Goal: Complete application form

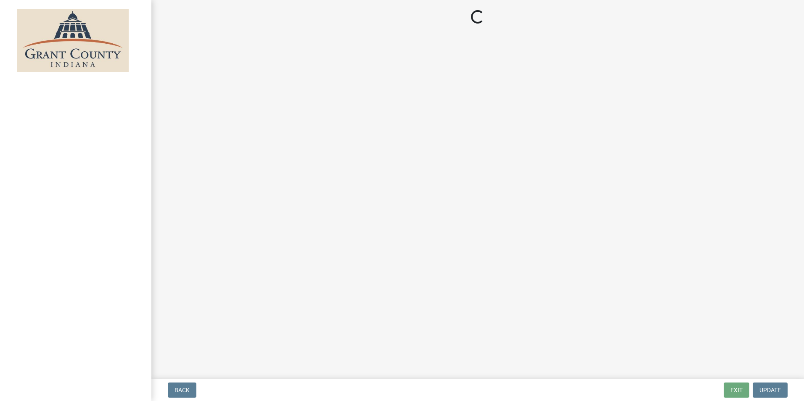
select select "3: 3"
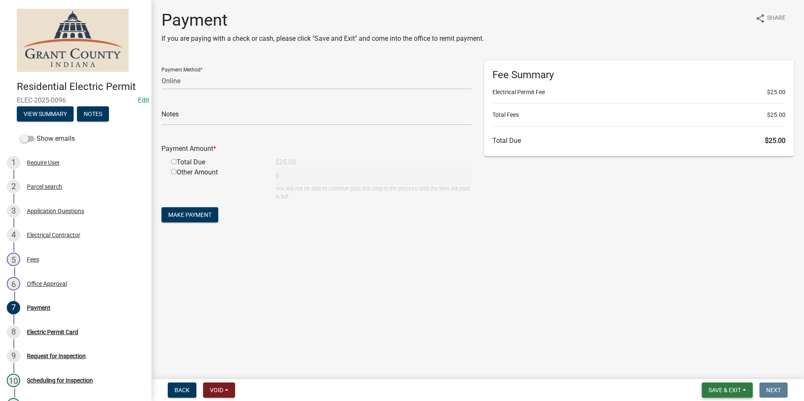
click at [711, 384] on button "Save & Exit" at bounding box center [727, 390] width 51 height 15
click at [710, 376] on button "Save & Exit" at bounding box center [718, 368] width 67 height 20
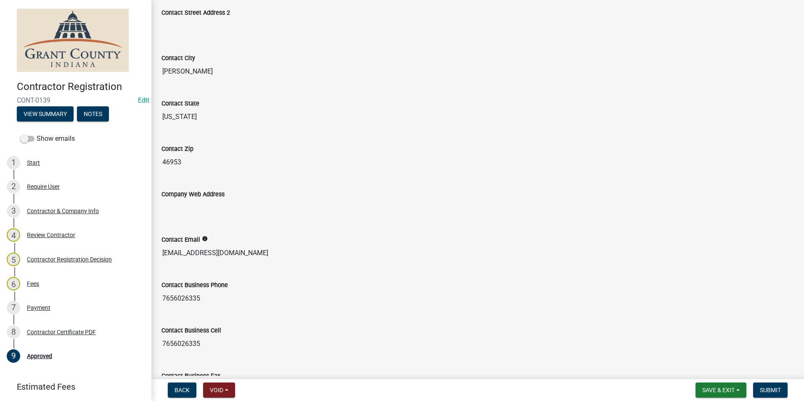
scroll to position [667, 0]
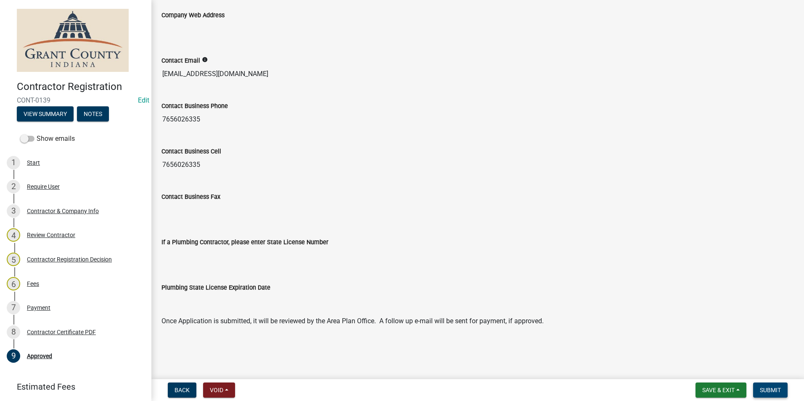
click at [765, 385] on button "Submit" at bounding box center [770, 390] width 34 height 15
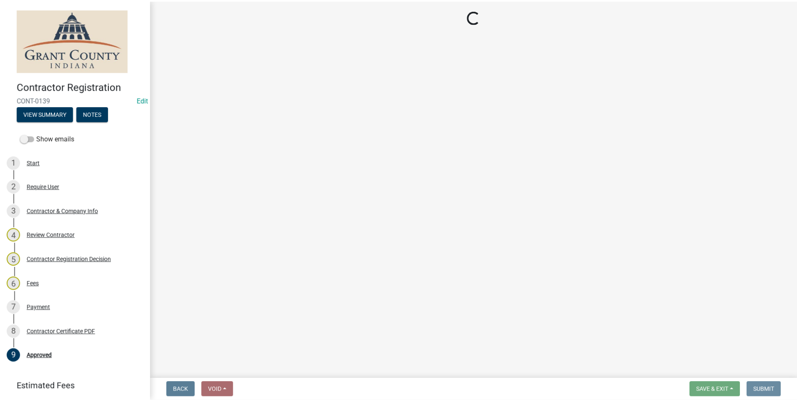
scroll to position [0, 0]
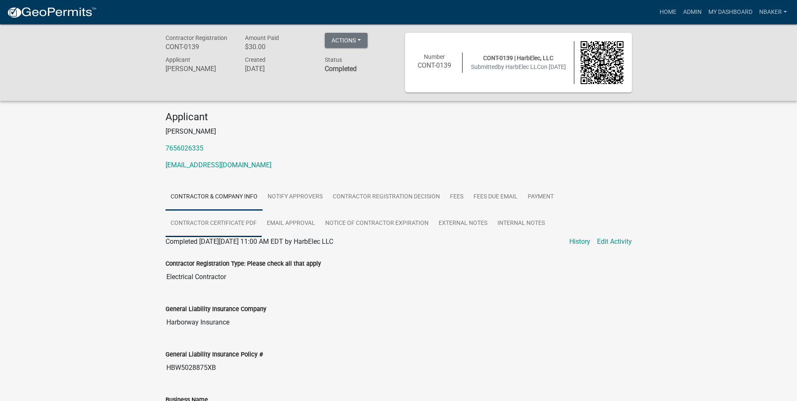
click at [243, 225] on link "Contractor Certificate PDF" at bounding box center [214, 223] width 96 height 27
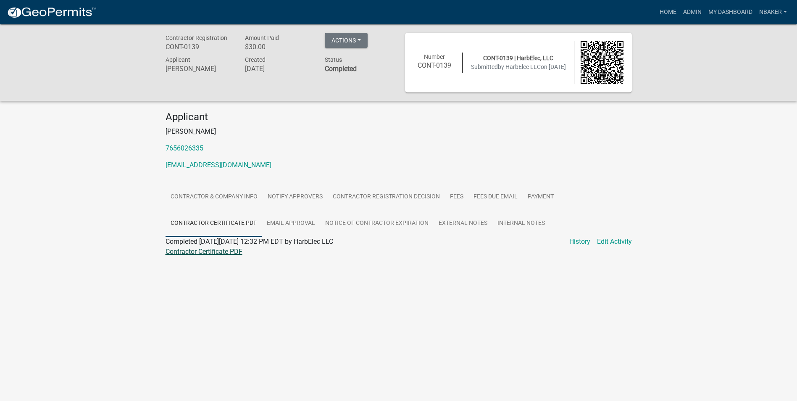
click at [236, 252] on link "Contractor Certificate PDF" at bounding box center [204, 252] width 77 height 8
